Goal: Information Seeking & Learning: Learn about a topic

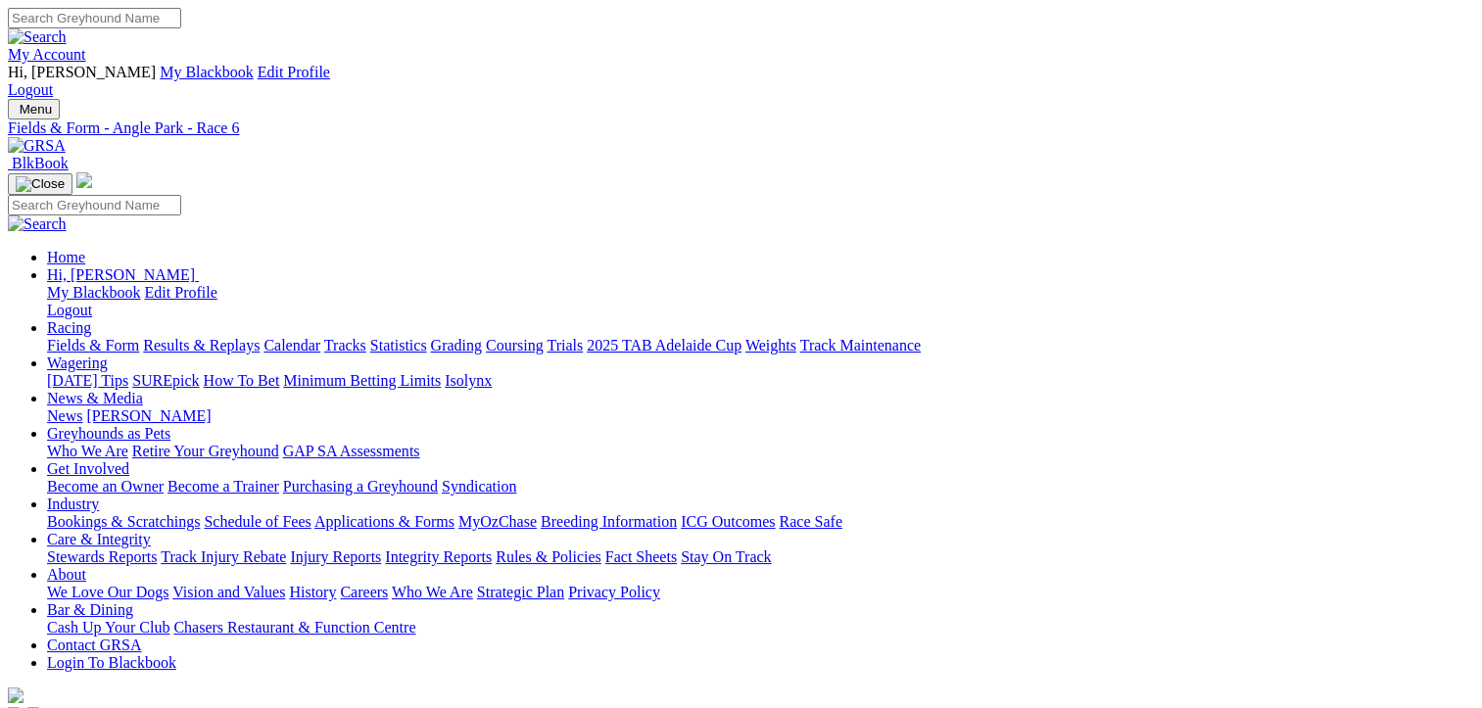
click at [61, 337] on link "Fields & Form" at bounding box center [93, 345] width 92 height 17
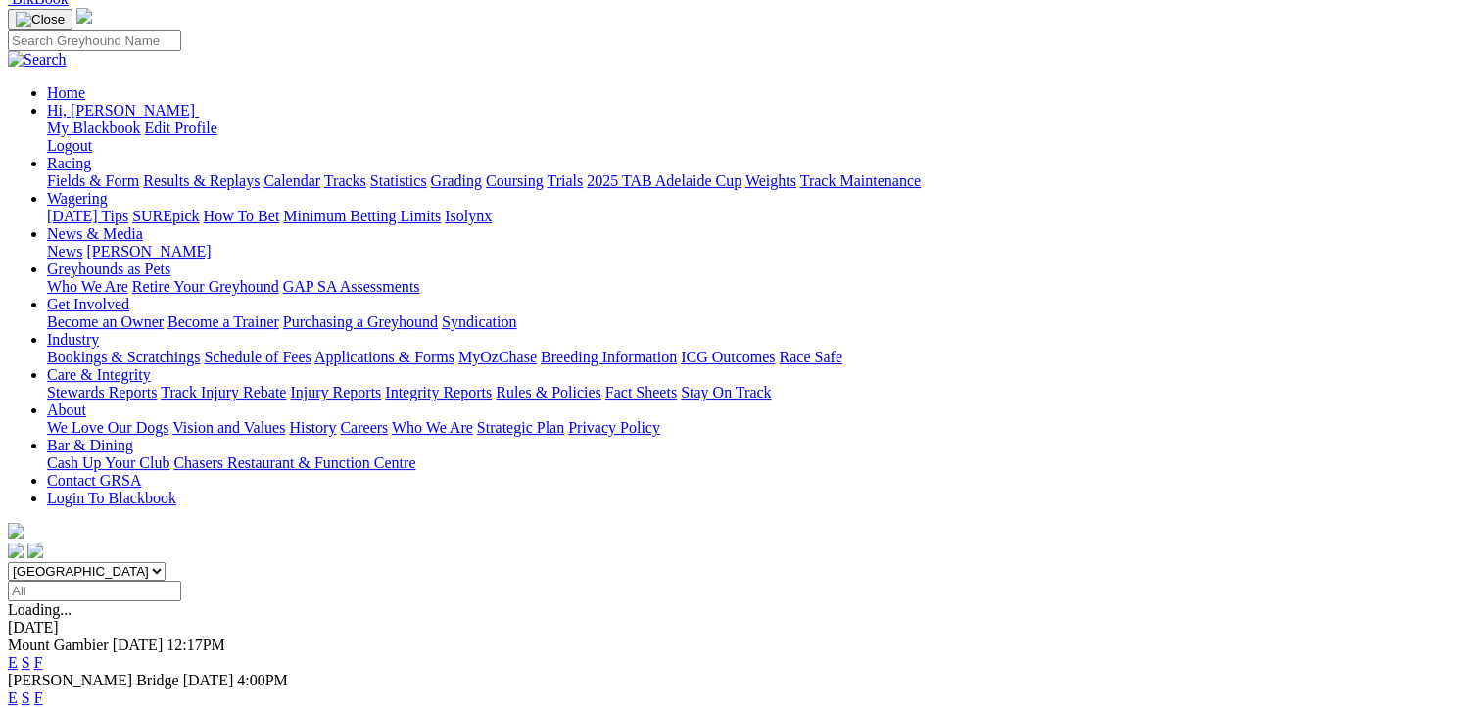
scroll to position [196, 0]
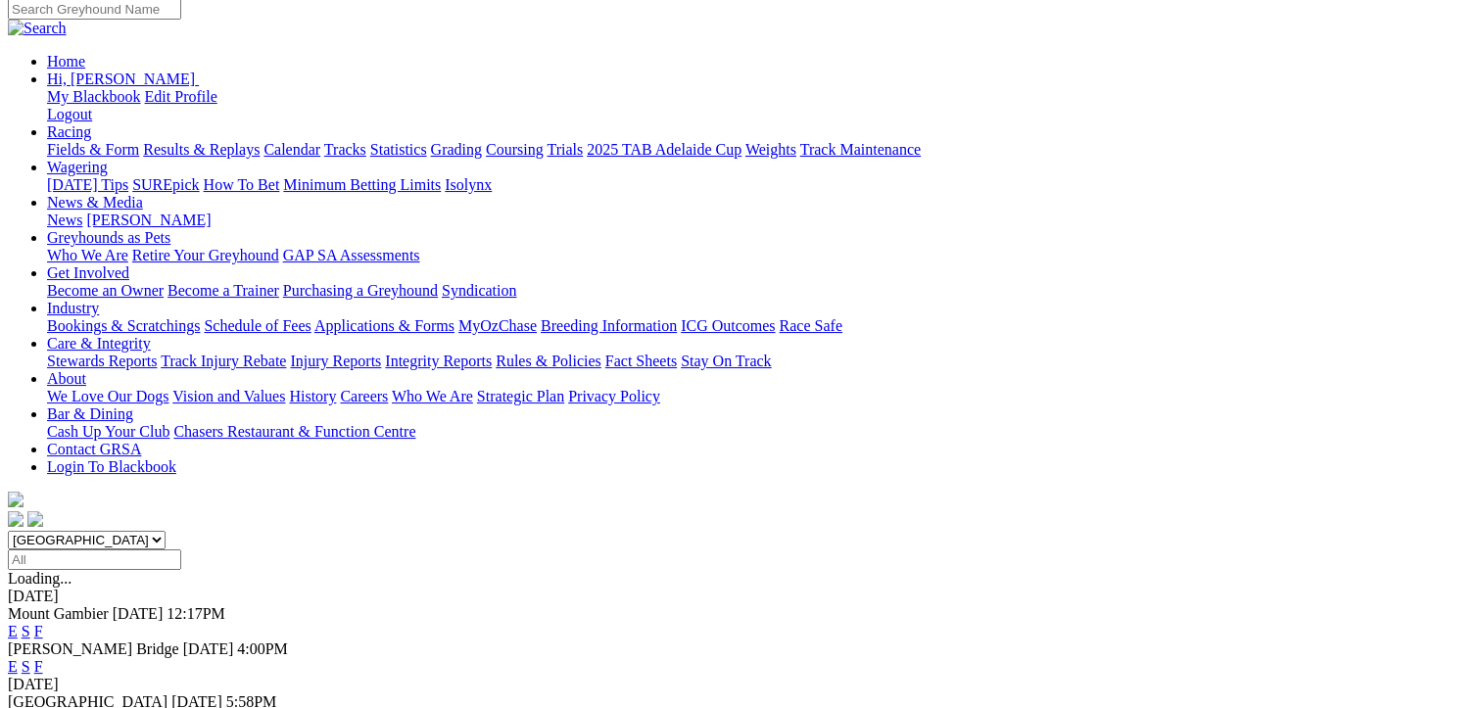
click at [43, 658] on link "F" at bounding box center [38, 666] width 9 height 17
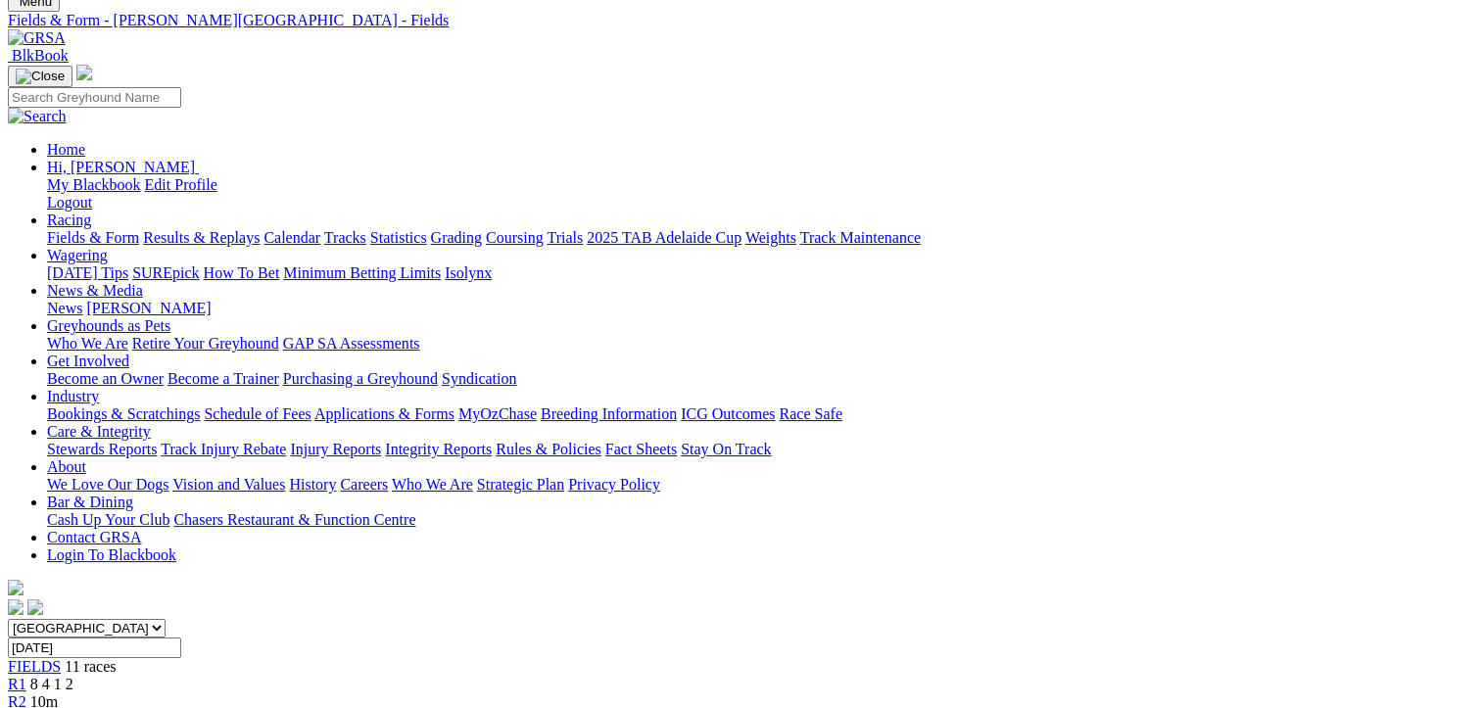
scroll to position [294, 0]
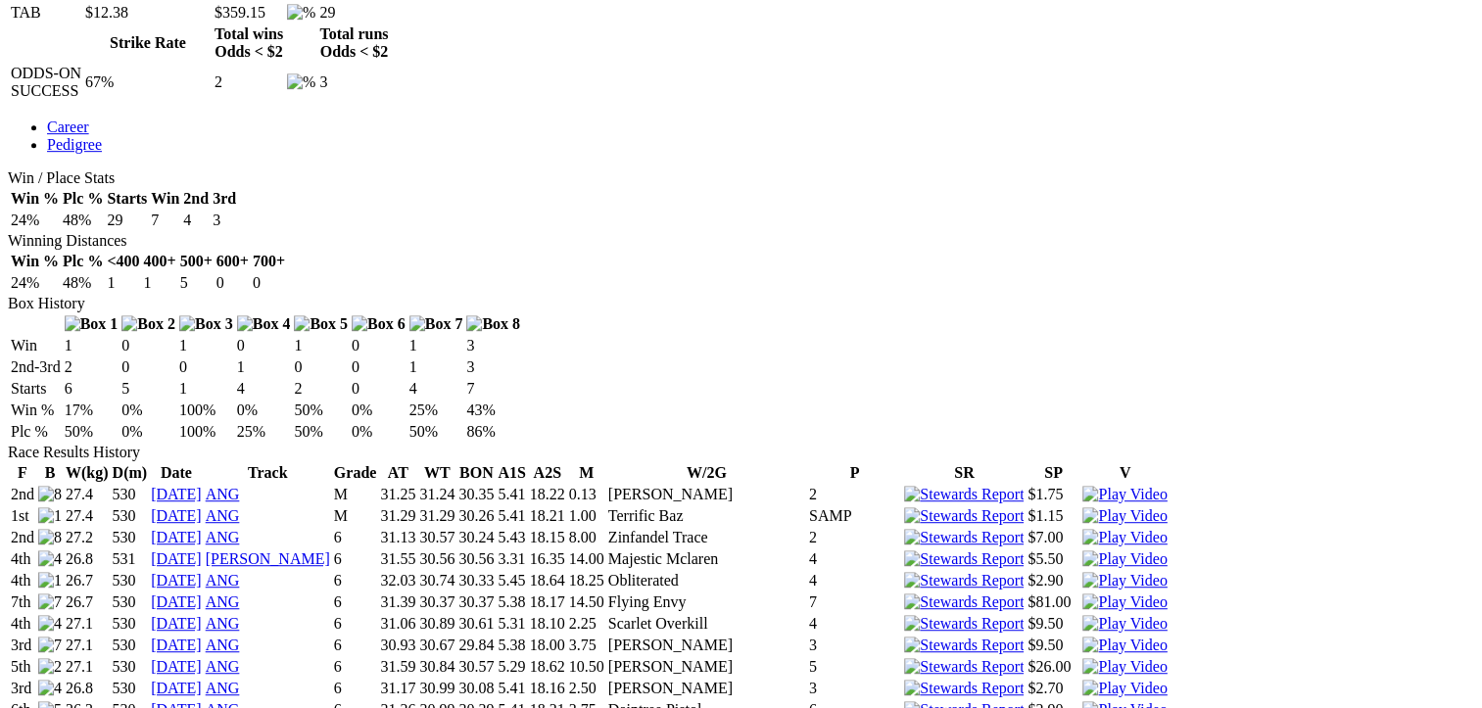
scroll to position [1175, 0]
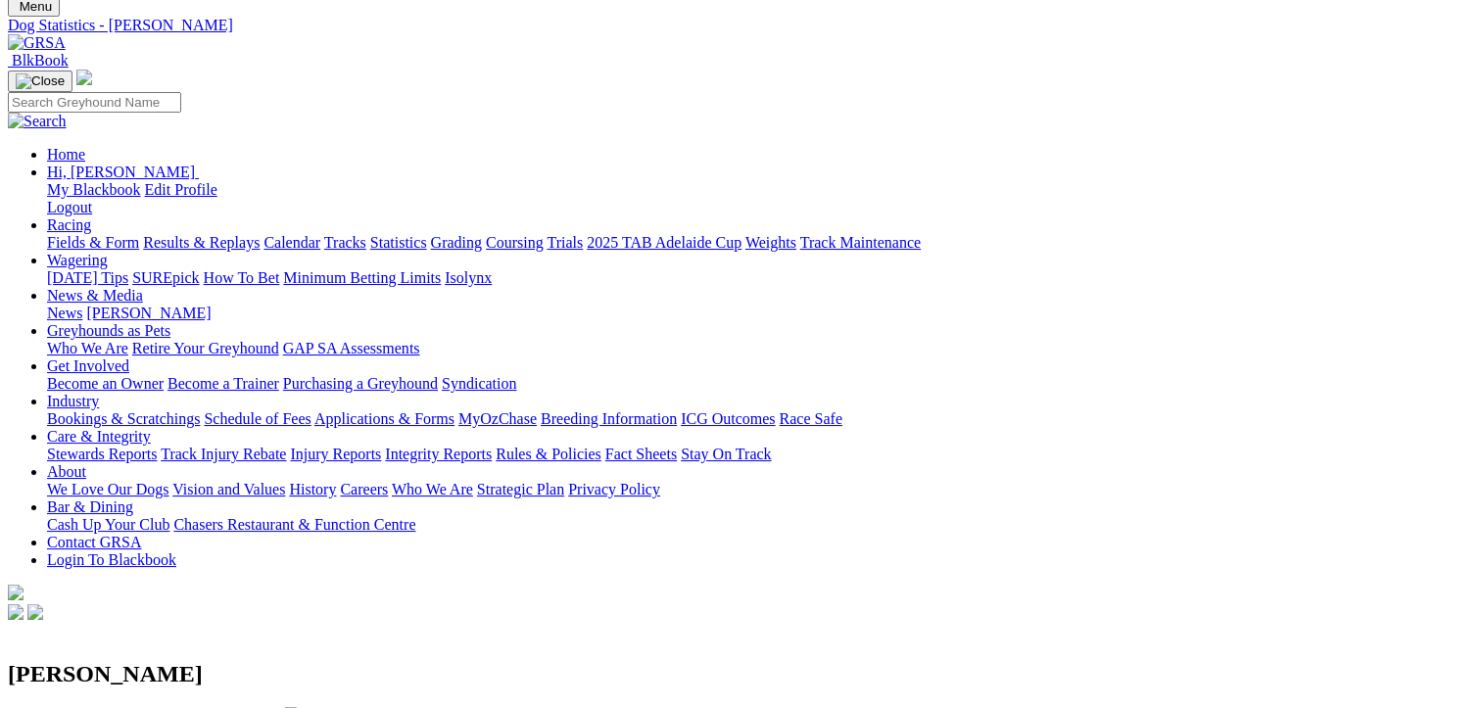
scroll to position [0, 0]
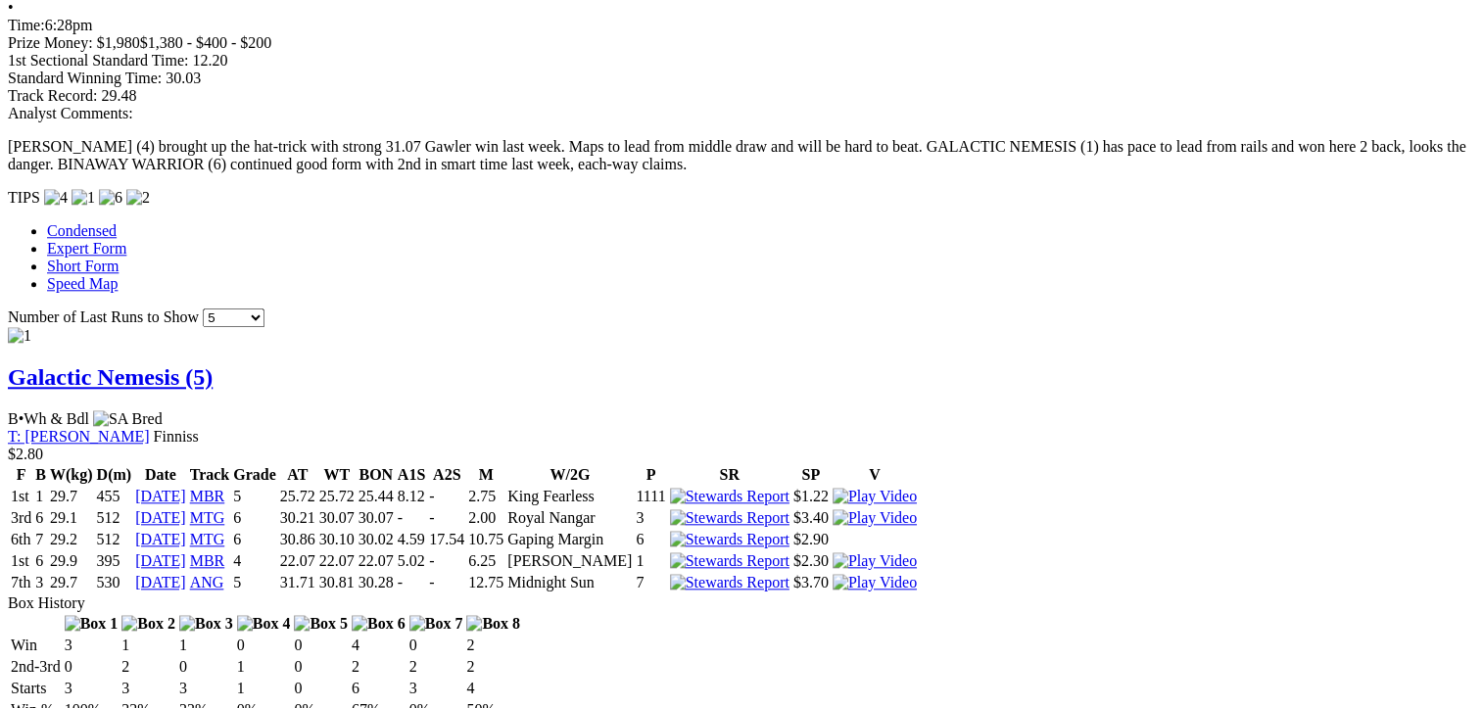
scroll to position [1959, 0]
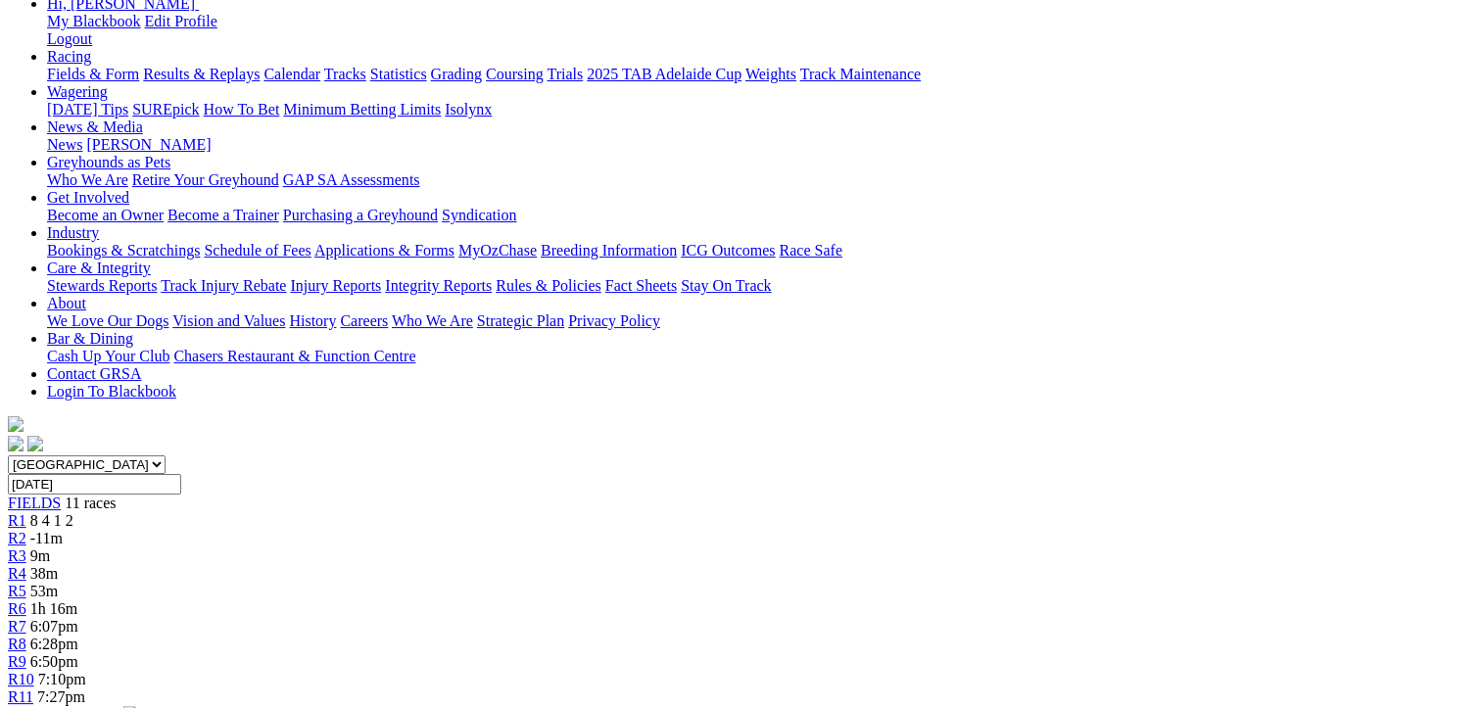
scroll to position [98, 0]
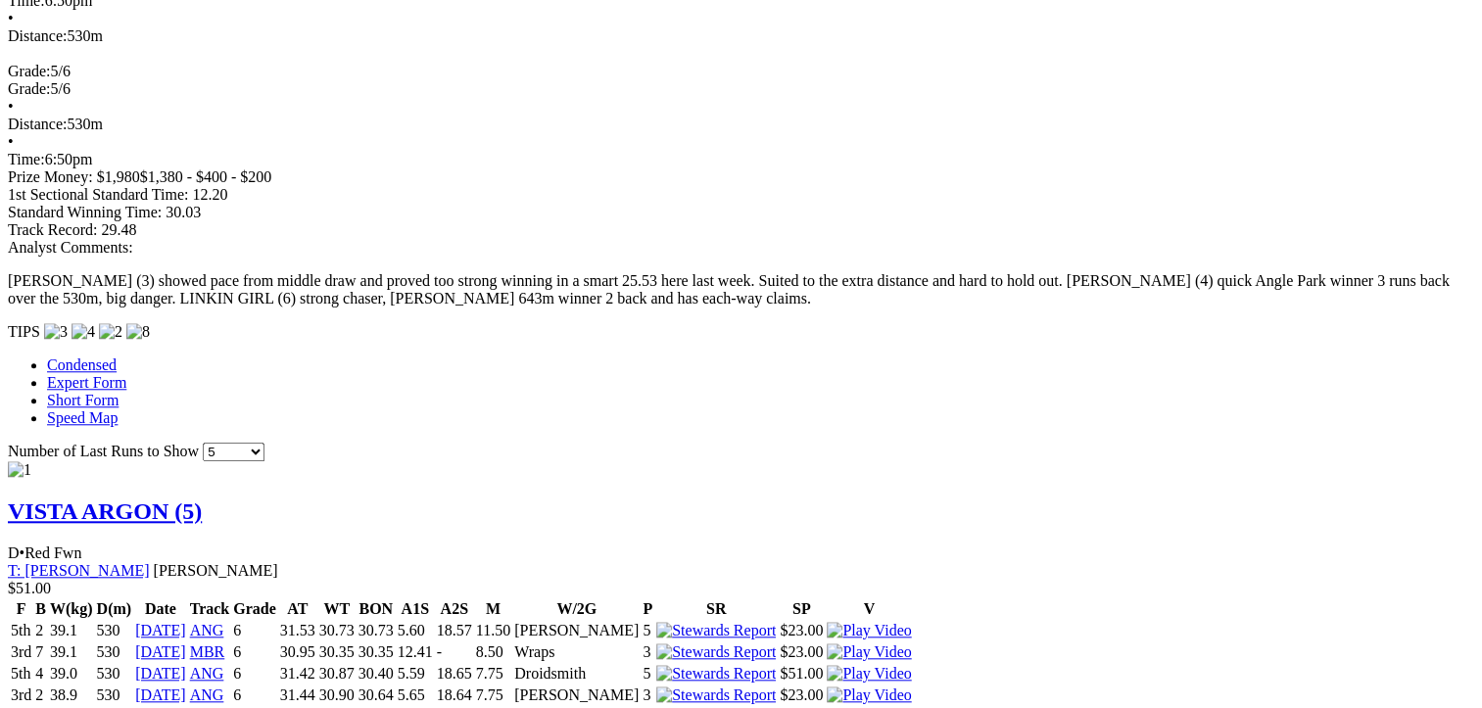
scroll to position [1763, 0]
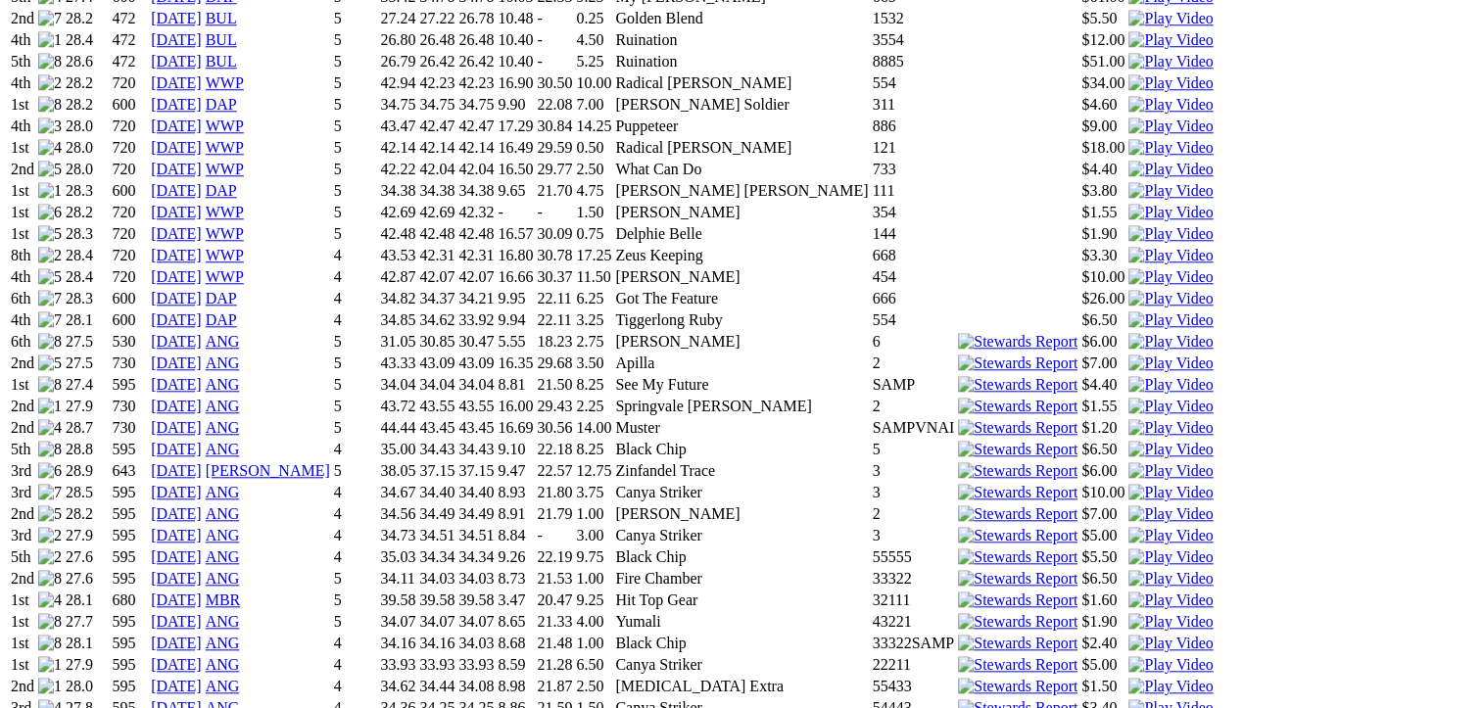
scroll to position [1861, 0]
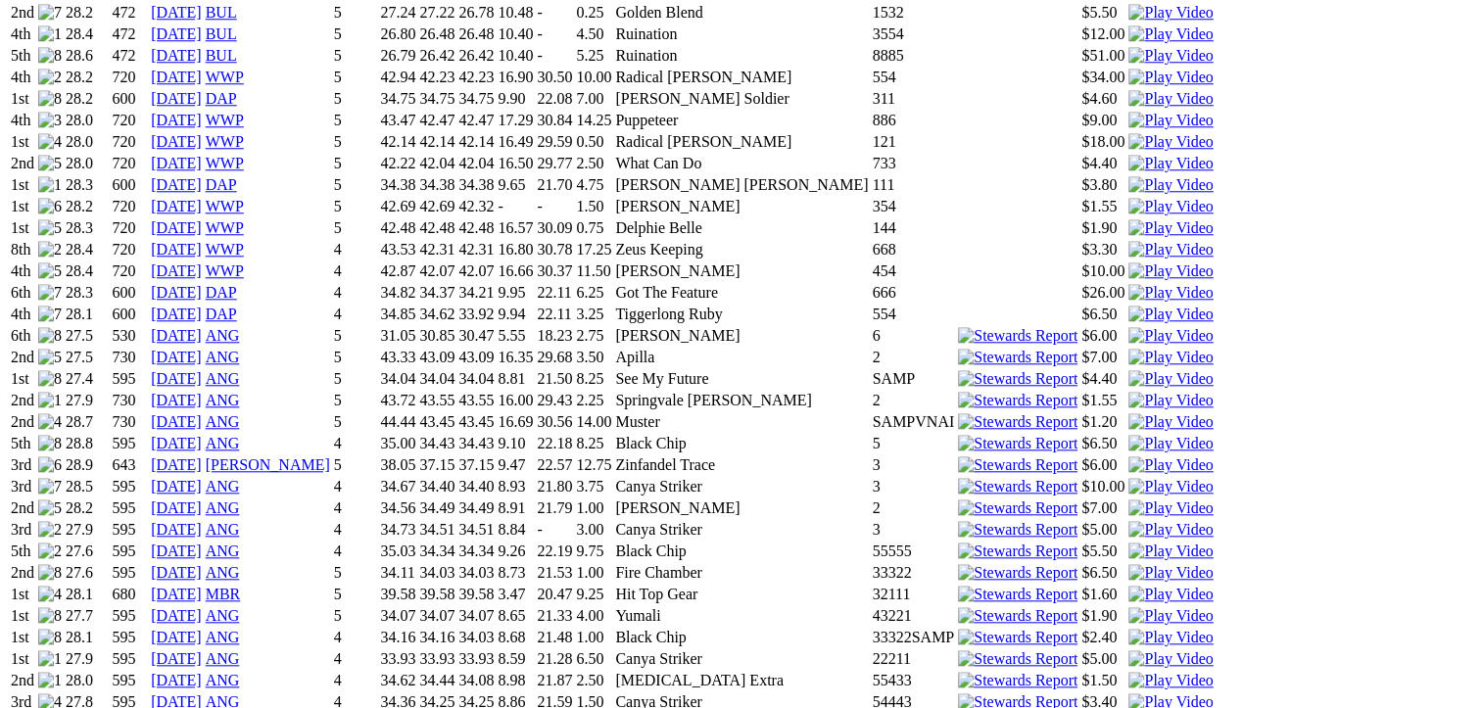
click at [1128, 586] on img at bounding box center [1170, 595] width 84 height 18
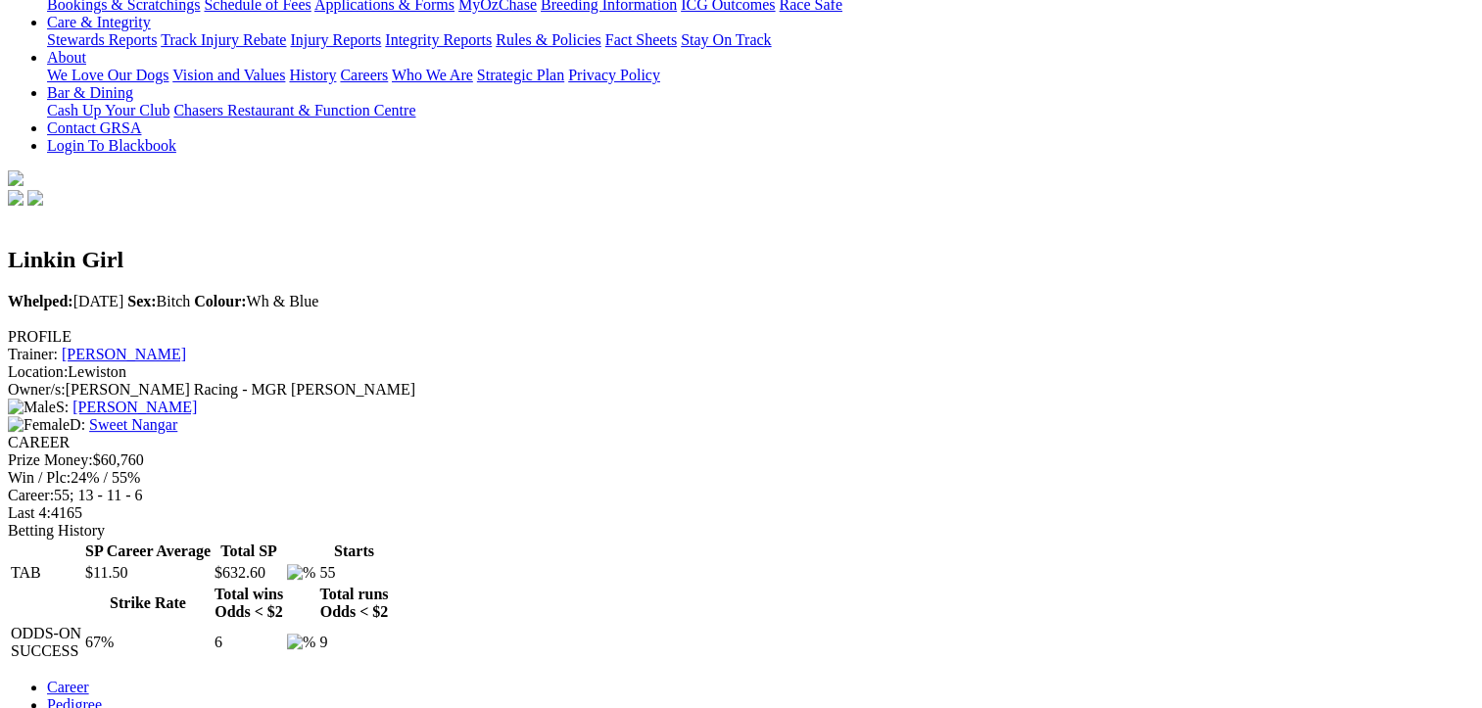
scroll to position [490, 0]
